Goal: Task Accomplishment & Management: Manage account settings

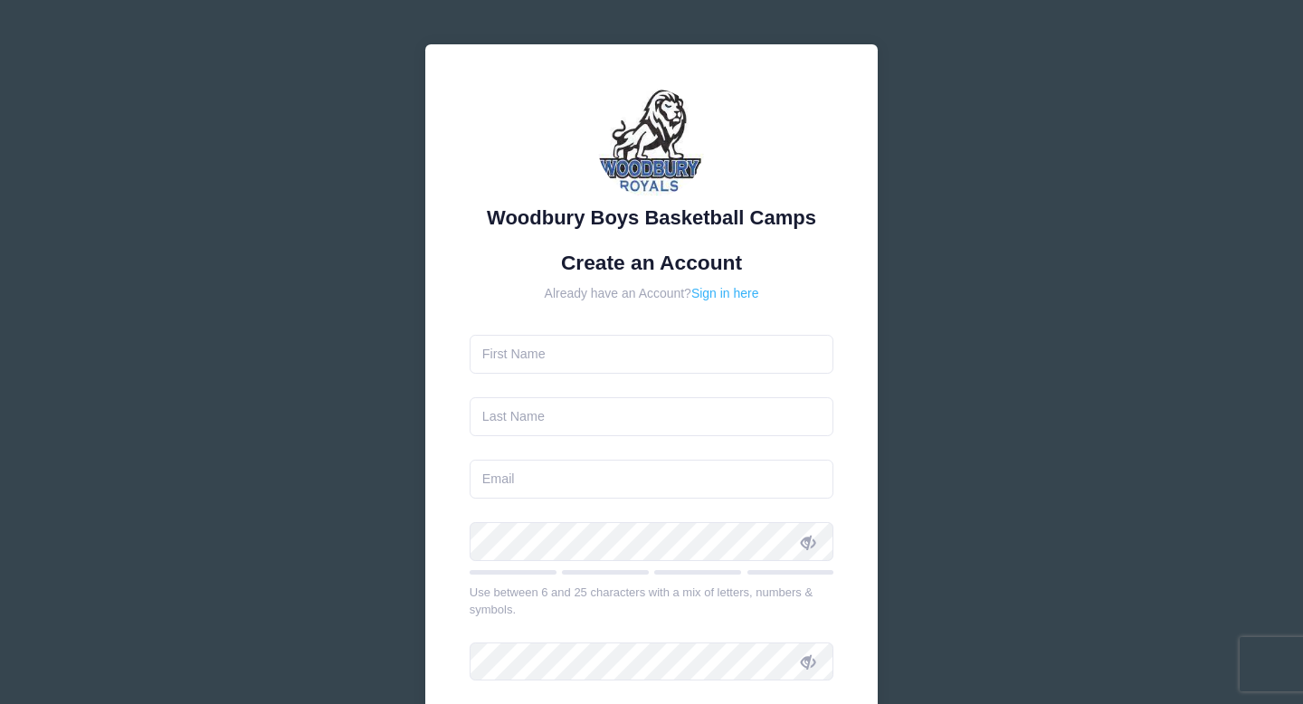
click at [711, 294] on link "Sign in here" at bounding box center [726, 293] width 68 height 14
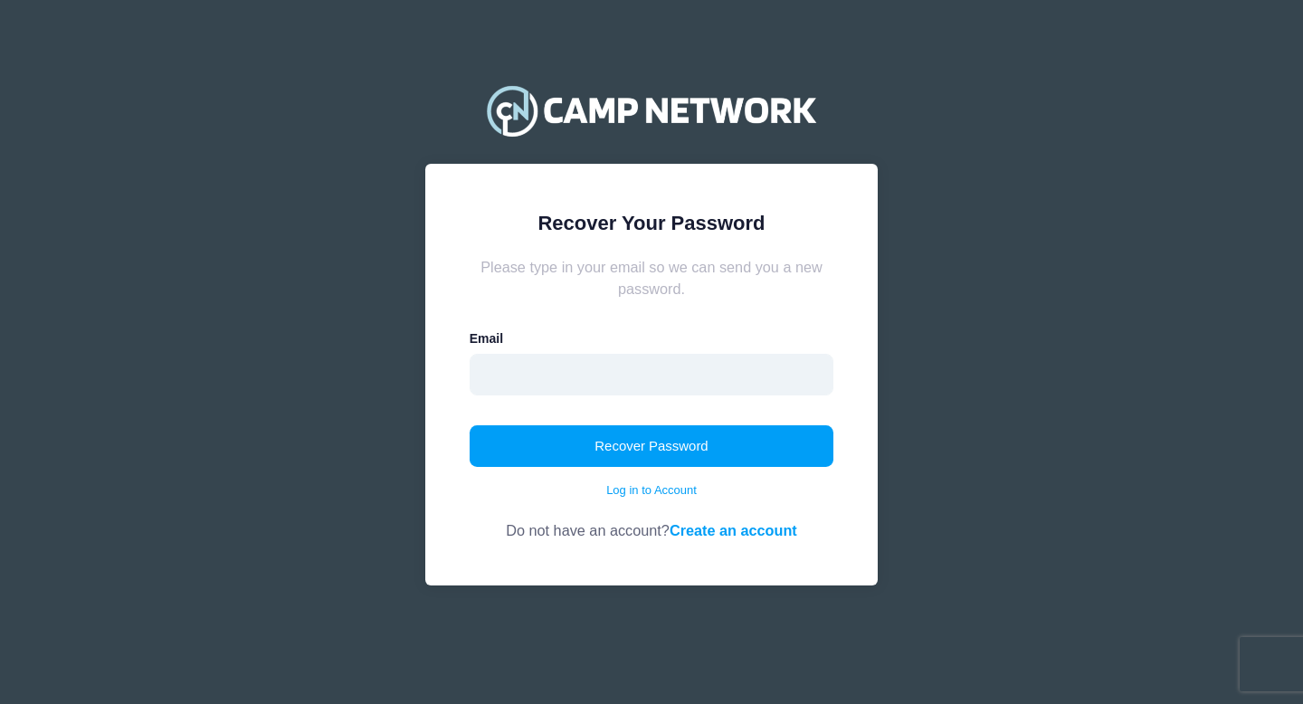
click at [561, 376] on input "email" at bounding box center [652, 375] width 365 height 42
type input "[EMAIL_ADDRESS][DOMAIN_NAME]"
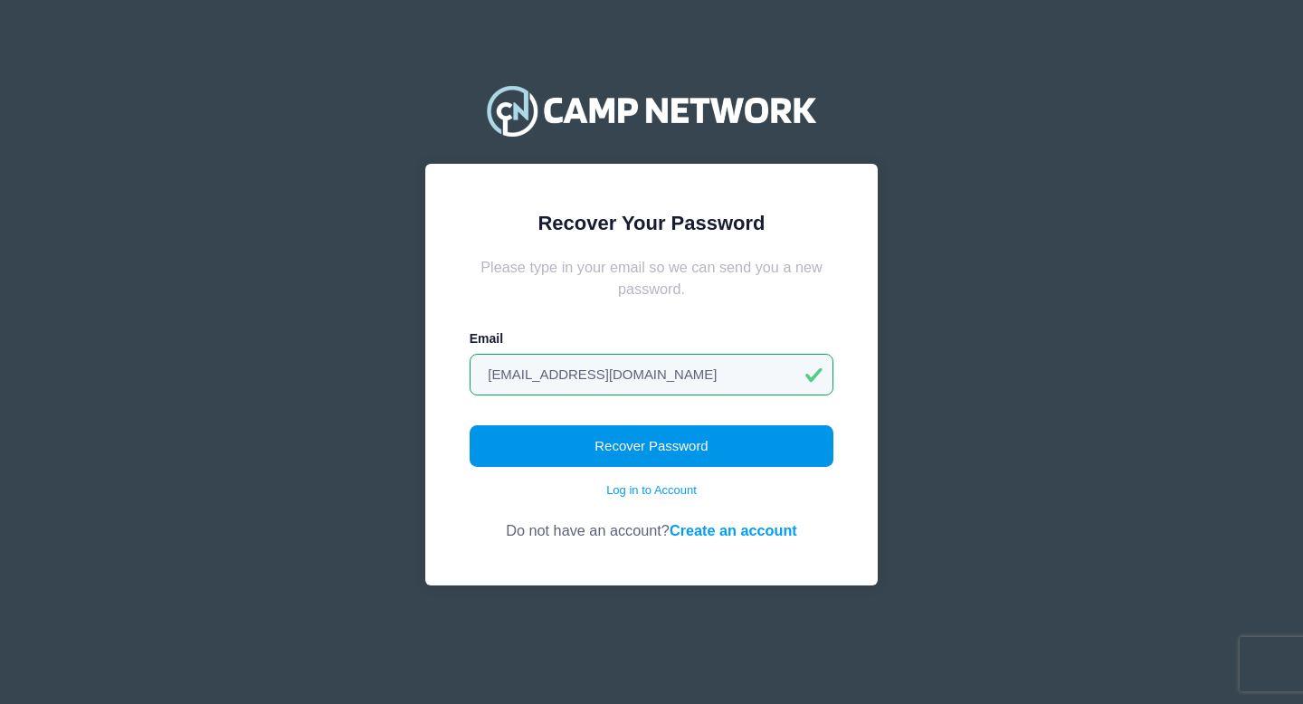
click at [670, 452] on button "Recover Password" at bounding box center [652, 446] width 365 height 42
